Goal: Task Accomplishment & Management: Manage account settings

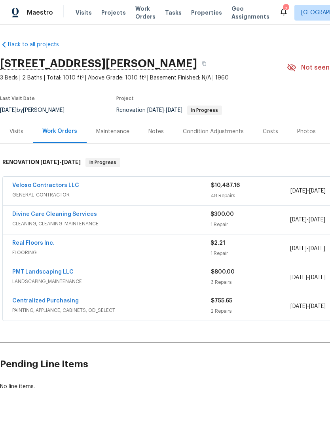
click at [59, 183] on link "Veloso Contractors LLC" at bounding box center [45, 186] width 67 height 6
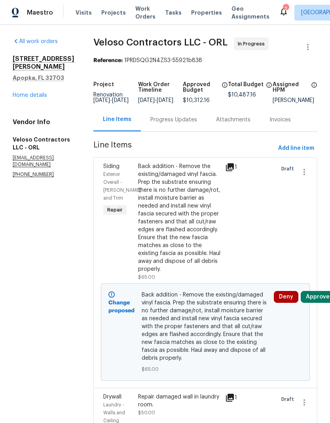
click at [327, 302] on button "Approve" at bounding box center [318, 297] width 34 height 12
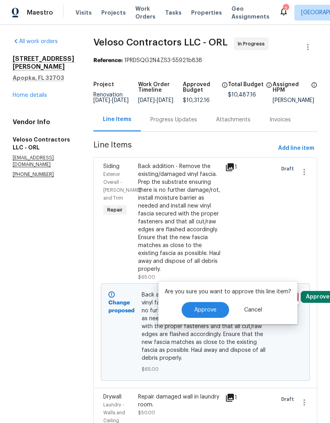
click at [218, 312] on button "Approve" at bounding box center [205, 310] width 47 height 16
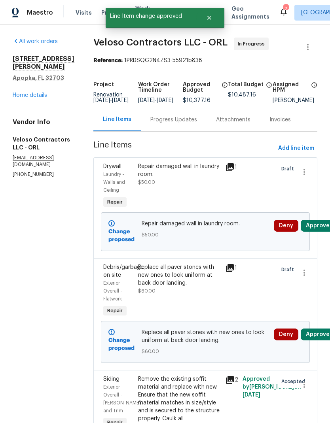
click at [326, 232] on button "Approve" at bounding box center [318, 226] width 34 height 12
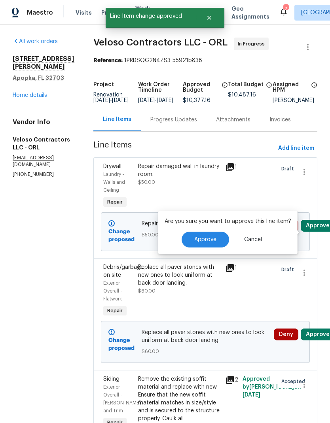
click at [219, 241] on button "Approve" at bounding box center [205, 240] width 47 height 16
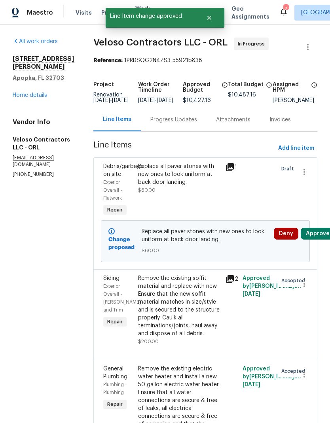
click at [326, 237] on button "Approve" at bounding box center [318, 234] width 34 height 12
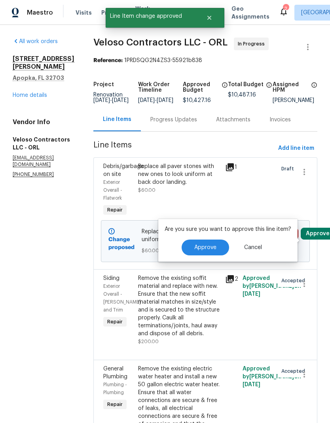
click at [214, 250] on span "Approve" at bounding box center [205, 248] width 22 height 6
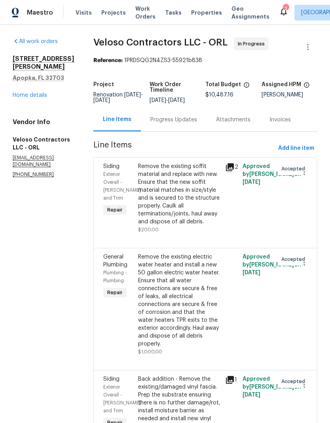
click at [34, 93] on link "Home details" at bounding box center [30, 96] width 34 height 6
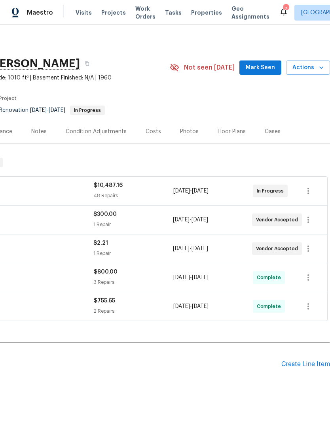
scroll to position [0, 117]
click at [268, 67] on span "Mark Seen" at bounding box center [260, 68] width 29 height 10
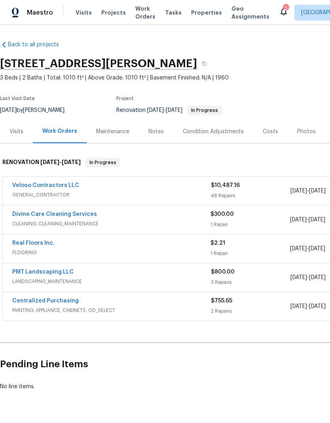
scroll to position [0, 0]
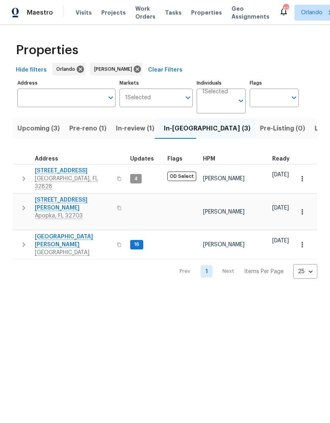
click at [88, 132] on span "Pre-reno (1)" at bounding box center [87, 128] width 37 height 11
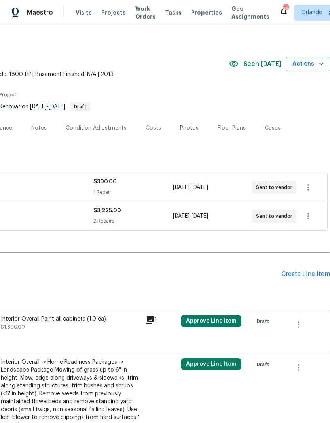
scroll to position [4, 117]
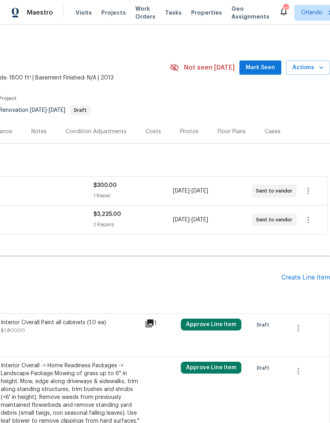
scroll to position [0, 117]
click at [266, 67] on span "Mark Seen" at bounding box center [260, 68] width 29 height 10
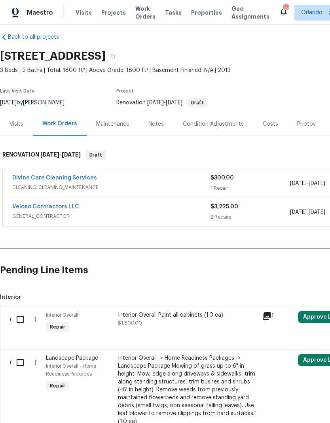
scroll to position [8, 0]
